Goal: Task Accomplishment & Management: Use online tool/utility

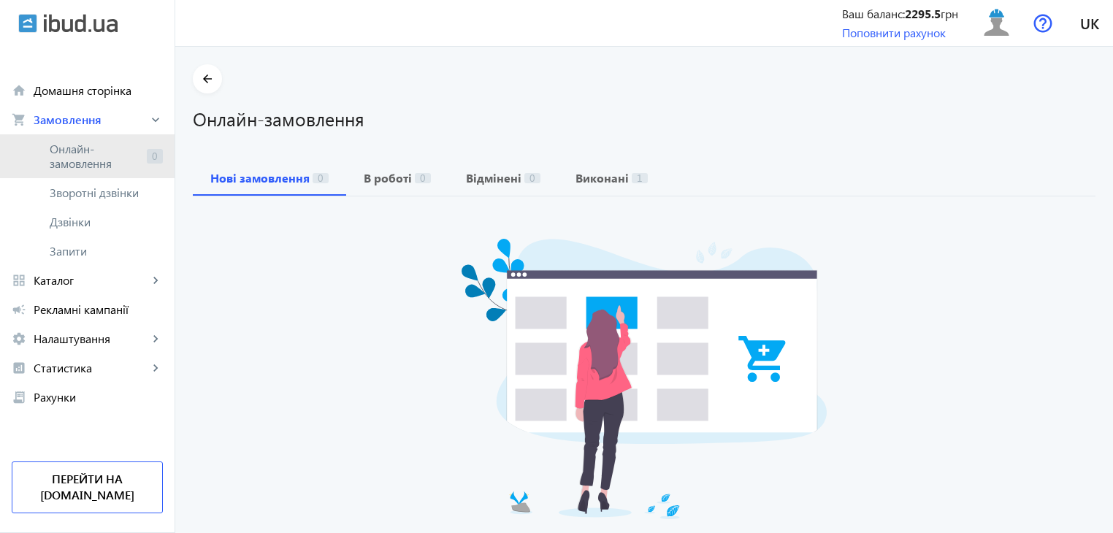
click at [80, 162] on span "Онлайн-замовлення" at bounding box center [95, 156] width 91 height 29
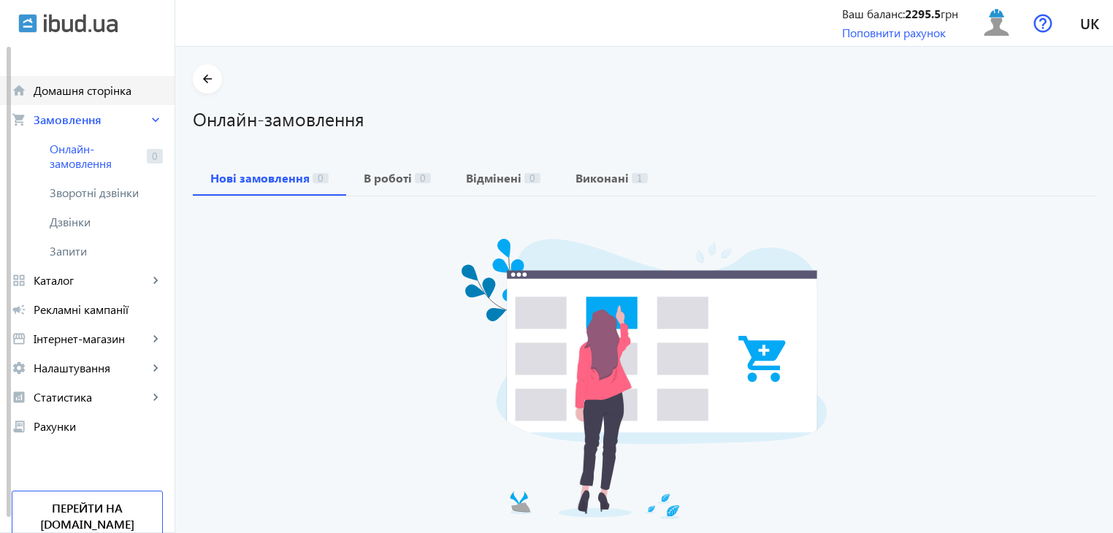
click at [82, 85] on span "Домашня сторінка" at bounding box center [98, 90] width 129 height 15
